Goal: Task Accomplishment & Management: Use online tool/utility

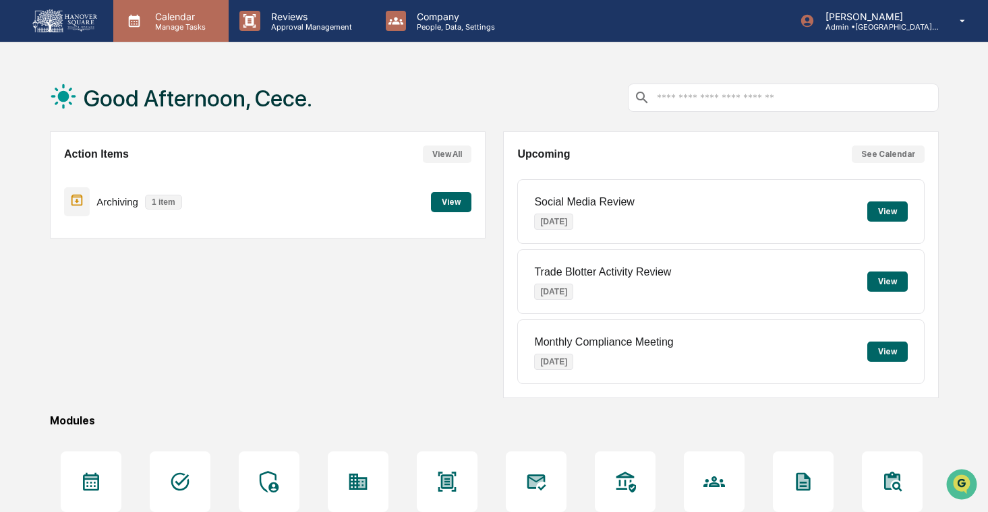
click at [176, 28] on p "Manage Tasks" at bounding box center [178, 26] width 68 height 9
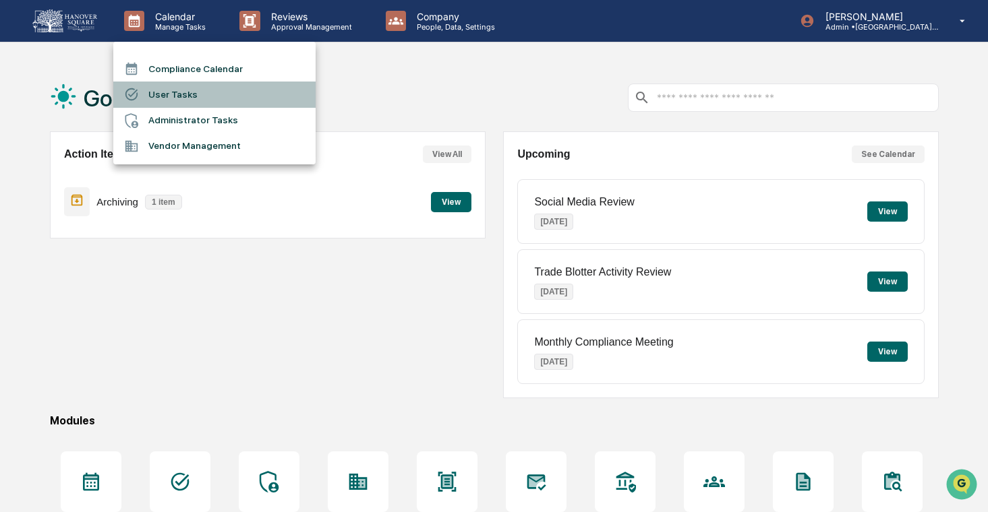
click at [208, 96] on li "User Tasks" at bounding box center [214, 95] width 202 height 26
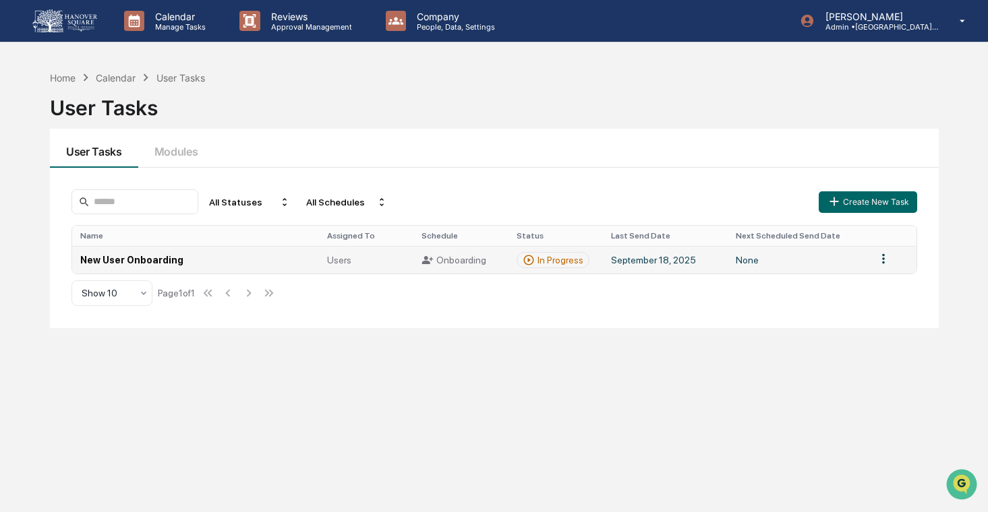
click at [262, 255] on td "New User Onboarding" at bounding box center [195, 260] width 247 height 28
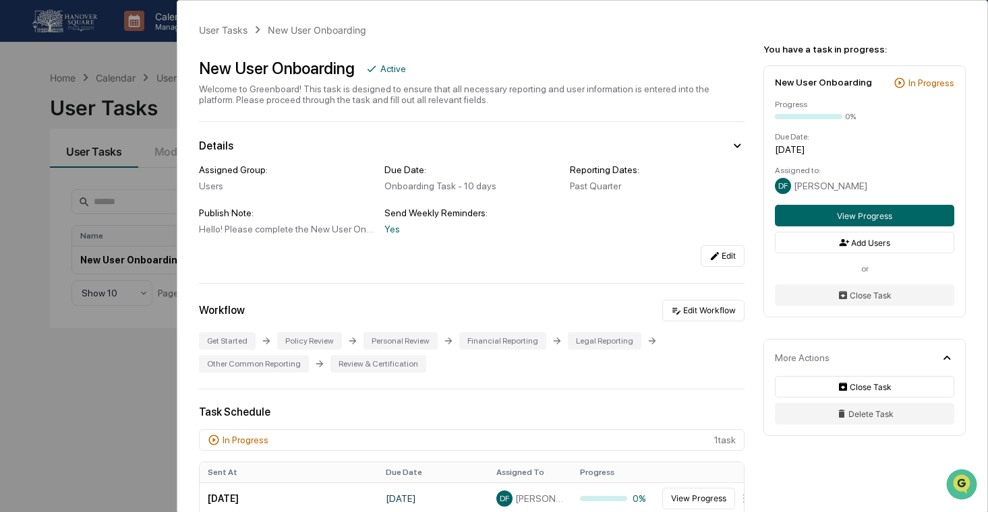
click at [101, 368] on div "User Tasks New User Onboarding New User Onboarding Active Welcome to Greenboard…" at bounding box center [494, 256] width 988 height 512
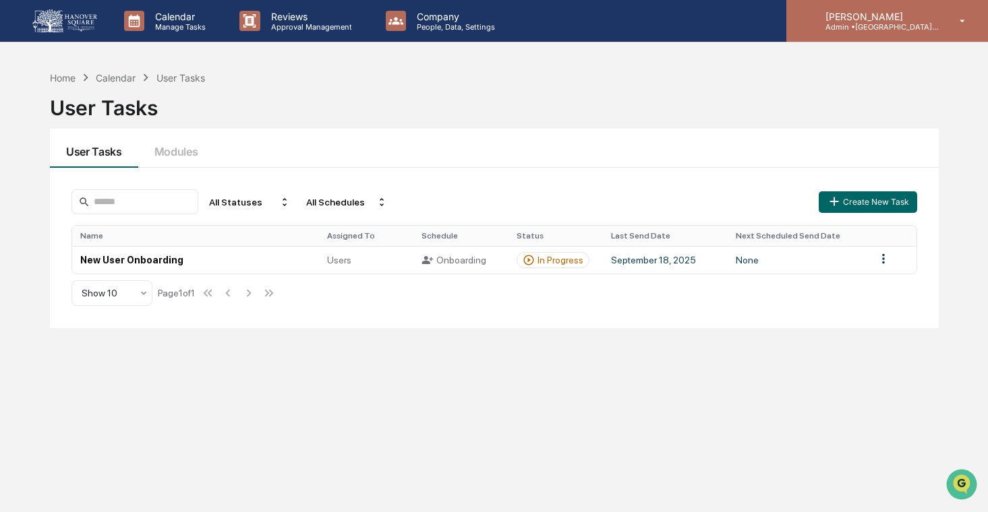
click at [853, 8] on div "[PERSON_NAME] Admin • [GEOGRAPHIC_DATA] Wealth Advisors" at bounding box center [887, 21] width 202 height 42
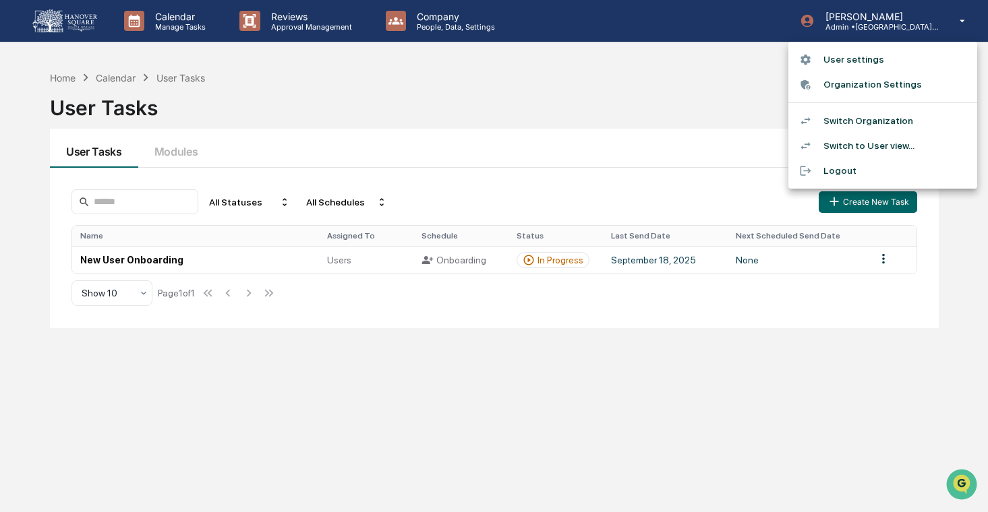
click at [836, 123] on li "Switch Organization" at bounding box center [882, 121] width 189 height 25
